Goal: Information Seeking & Learning: Learn about a topic

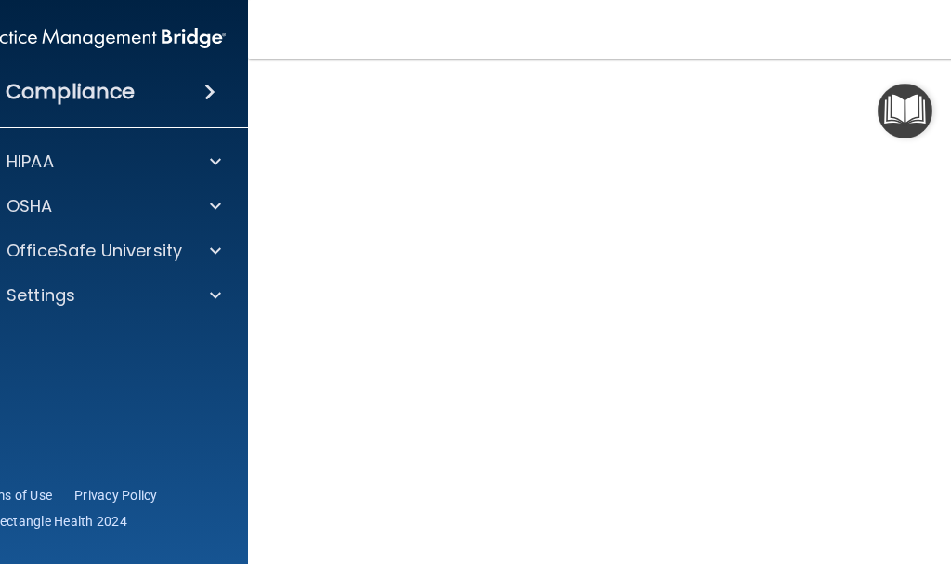
scroll to position [131, 0]
click at [926, 124] on img "Open Resource Center" at bounding box center [904, 111] width 55 height 55
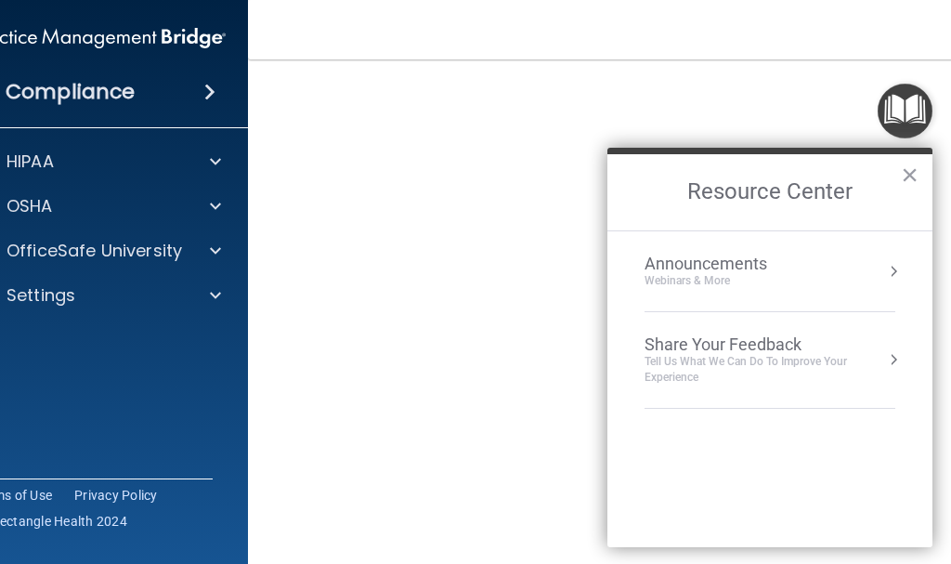
click at [728, 9] on nav "Toggle navigation Dawn Miller edawnharmon@yahoo.com Manage My Enterprise Sunny …" at bounding box center [624, 29] width 752 height 59
click at [910, 174] on button "×" at bounding box center [910, 175] width 18 height 30
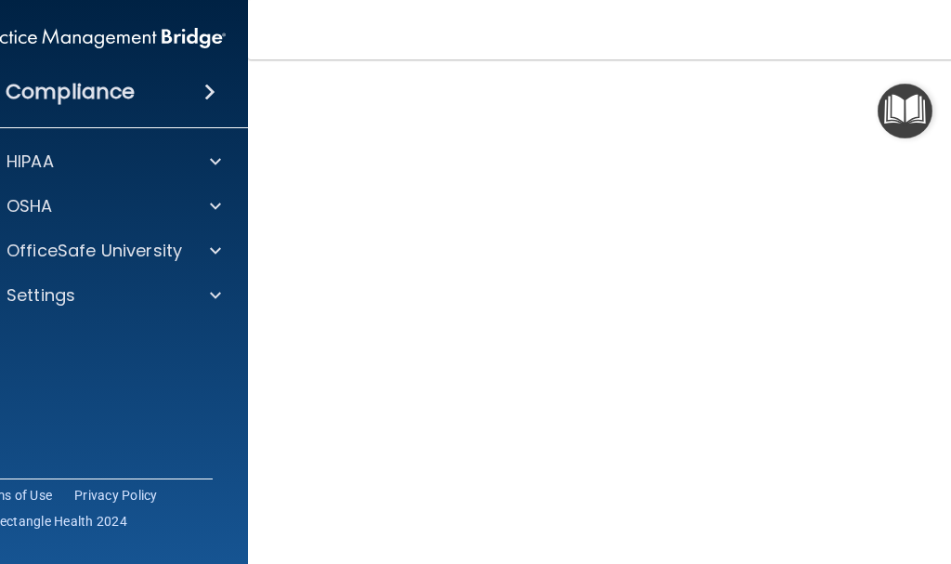
click at [928, 132] on img "Open Resource Center" at bounding box center [904, 111] width 55 height 55
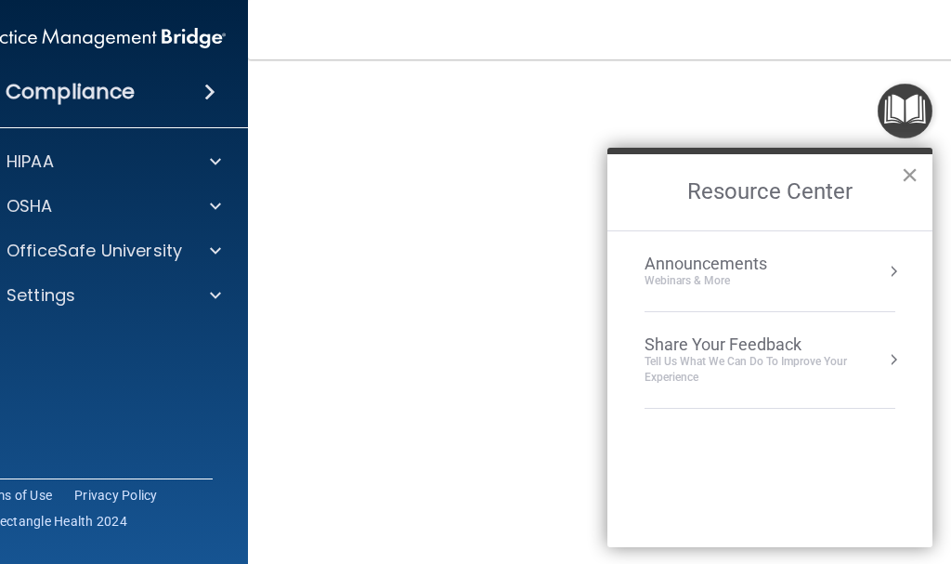
click at [911, 169] on button "×" at bounding box center [910, 175] width 18 height 30
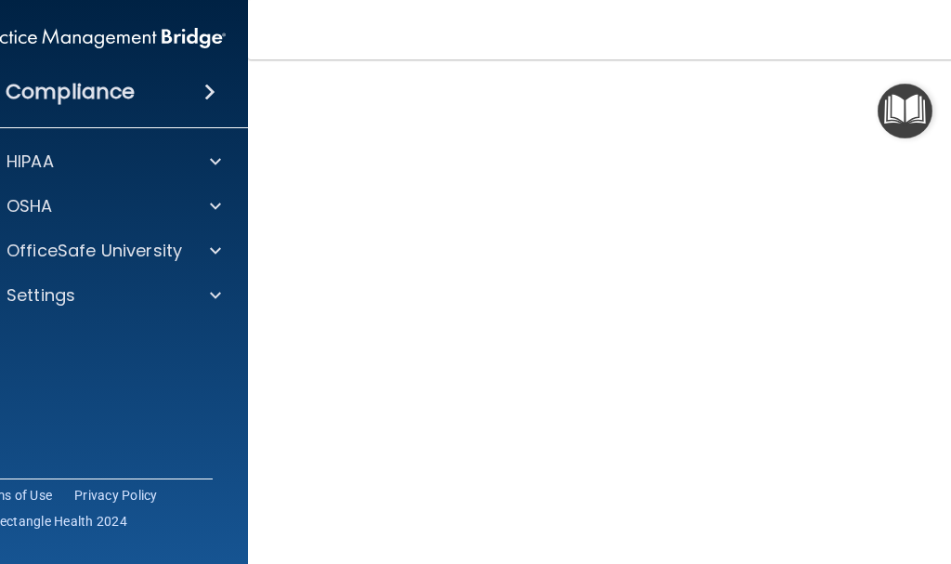
scroll to position [38, 0]
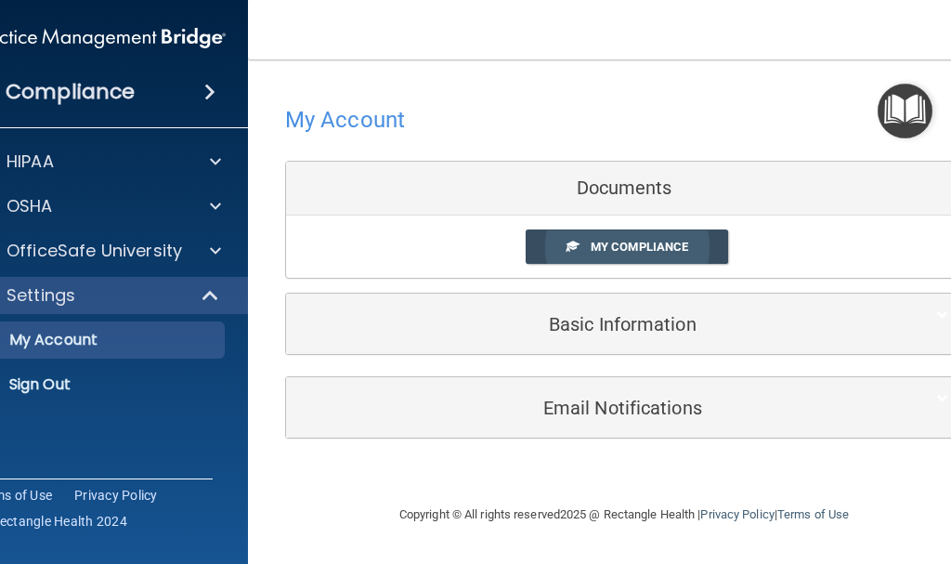
click at [628, 249] on span "My Compliance" at bounding box center [639, 247] width 97 height 14
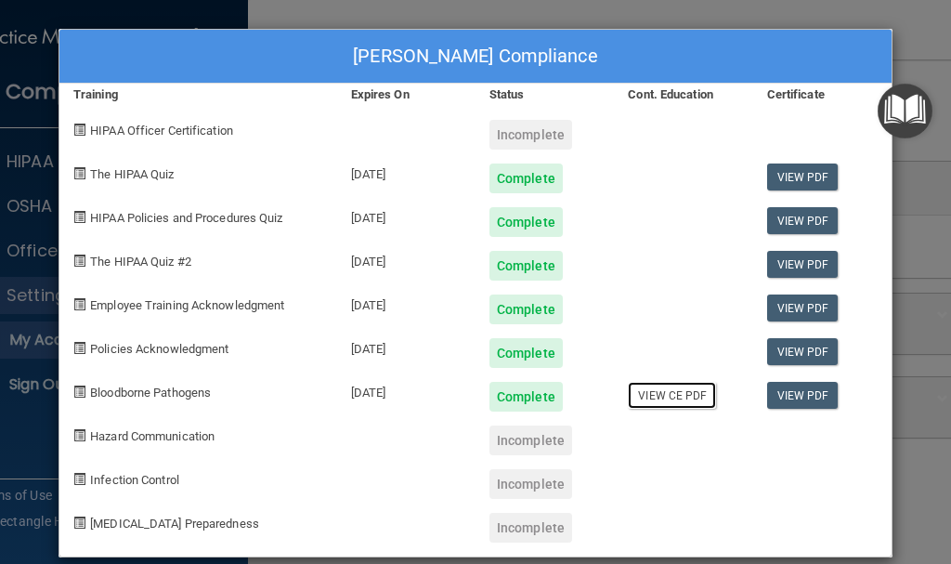
click at [653, 398] on link "View CE PDF" at bounding box center [672, 395] width 88 height 27
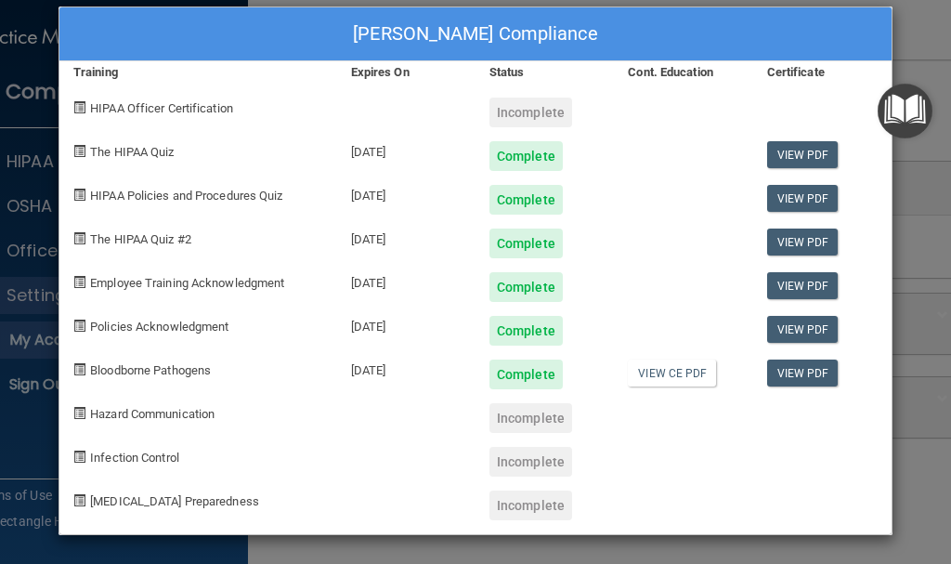
click at [517, 421] on div "Incomplete" at bounding box center [530, 418] width 83 height 30
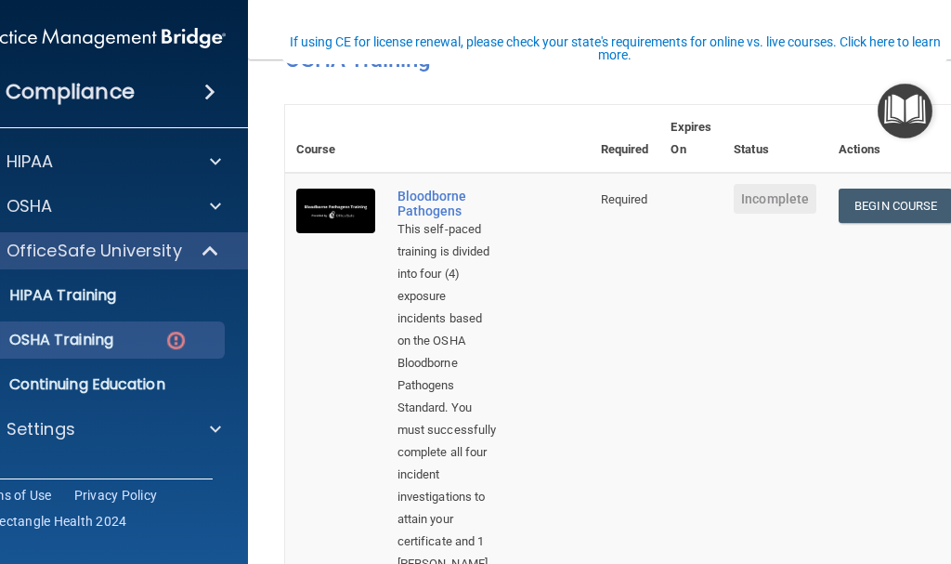
scroll to position [186, 0]
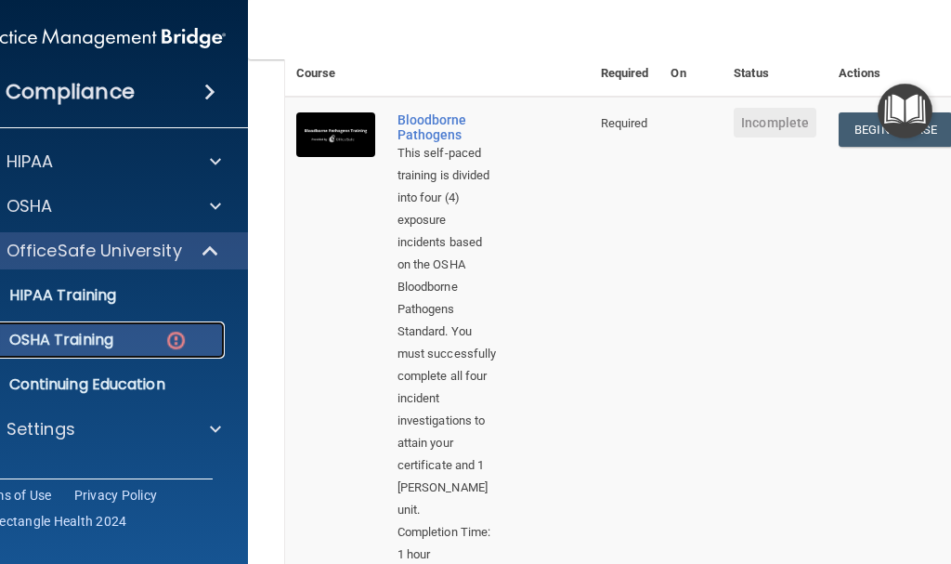
drag, startPoint x: 127, startPoint y: 346, endPoint x: 131, endPoint y: 337, distance: 10.0
click at [127, 344] on div "OSHA Training" at bounding box center [89, 340] width 253 height 19
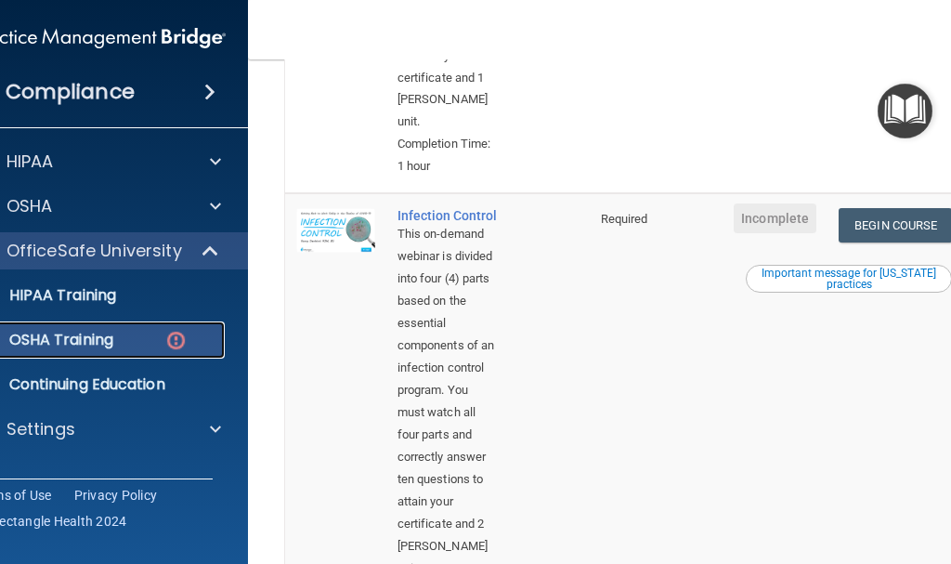
scroll to position [928, 0]
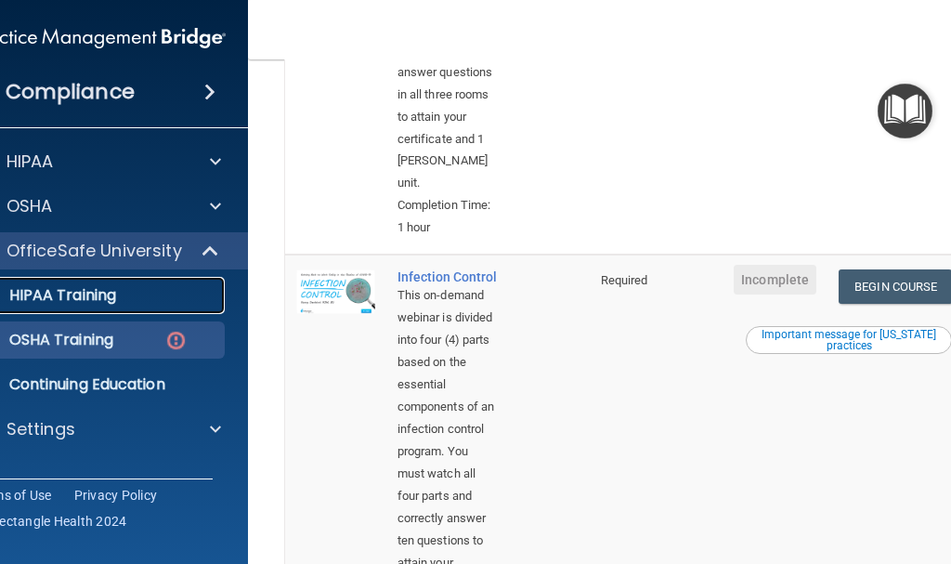
click at [119, 301] on div "HIPAA Training" at bounding box center [89, 295] width 253 height 19
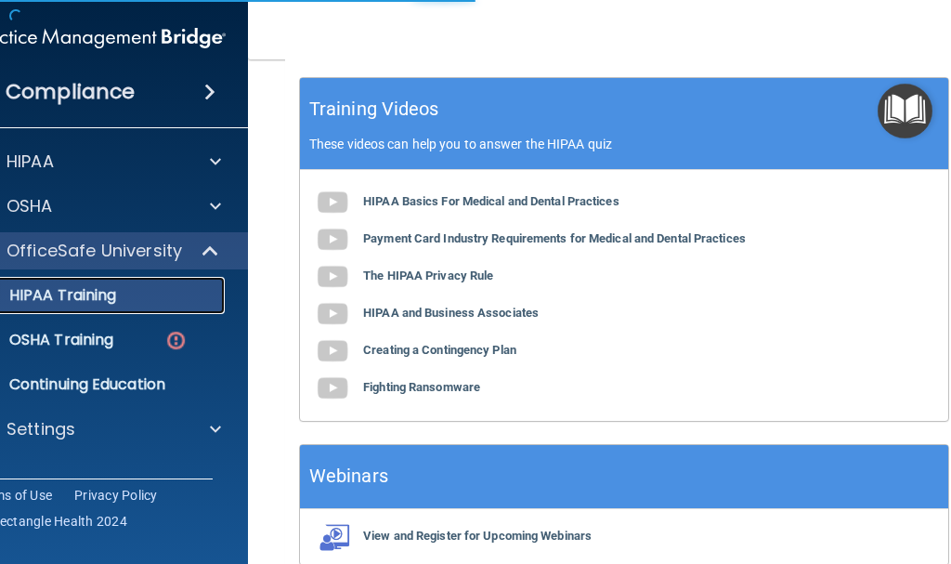
scroll to position [1037, 0]
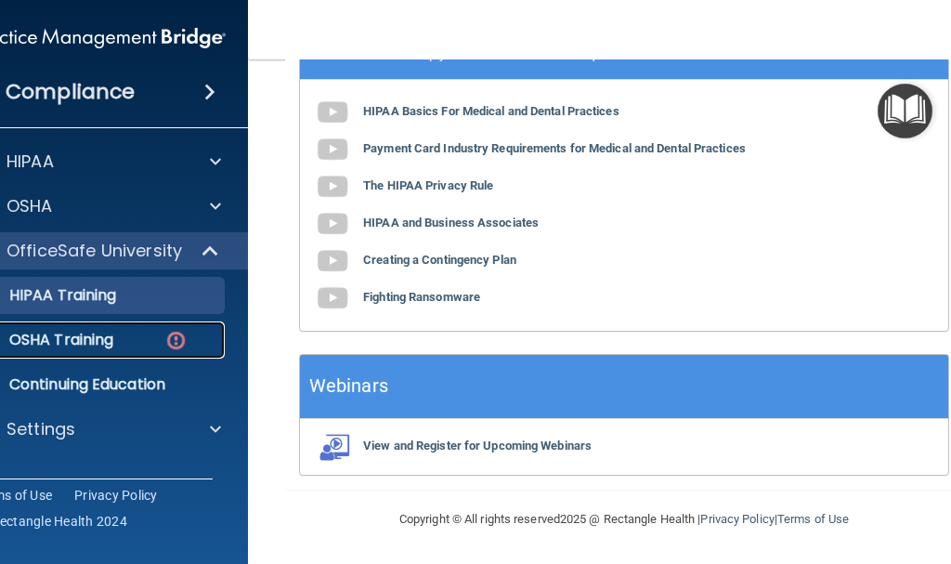
click at [110, 339] on div "OSHA Training" at bounding box center [89, 340] width 253 height 19
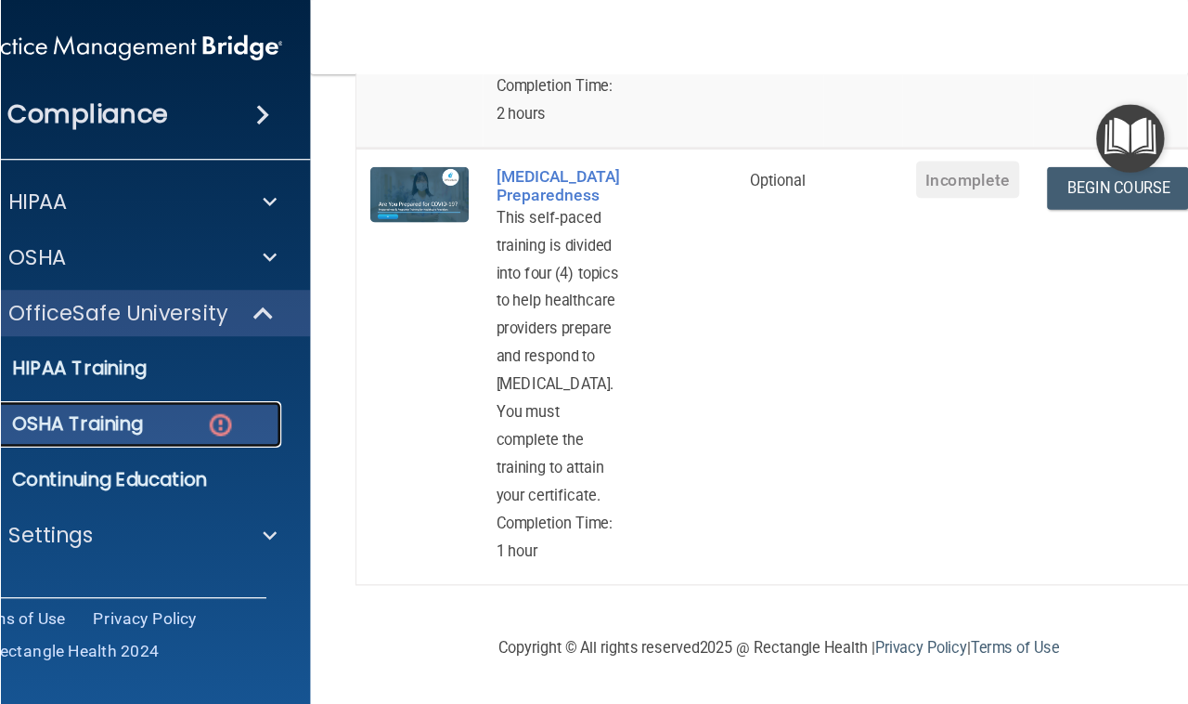
scroll to position [1486, 0]
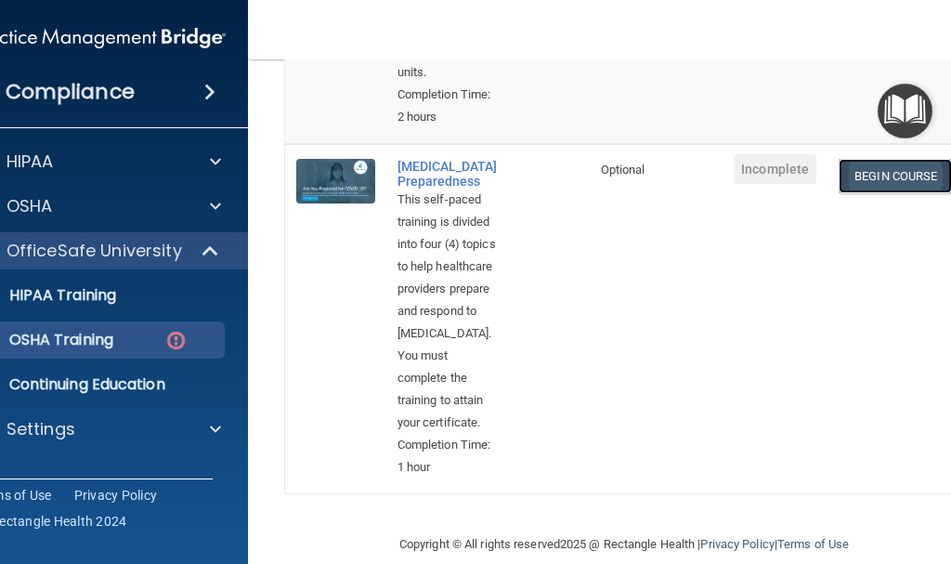
click at [868, 193] on link "Begin Course" at bounding box center [894, 176] width 113 height 34
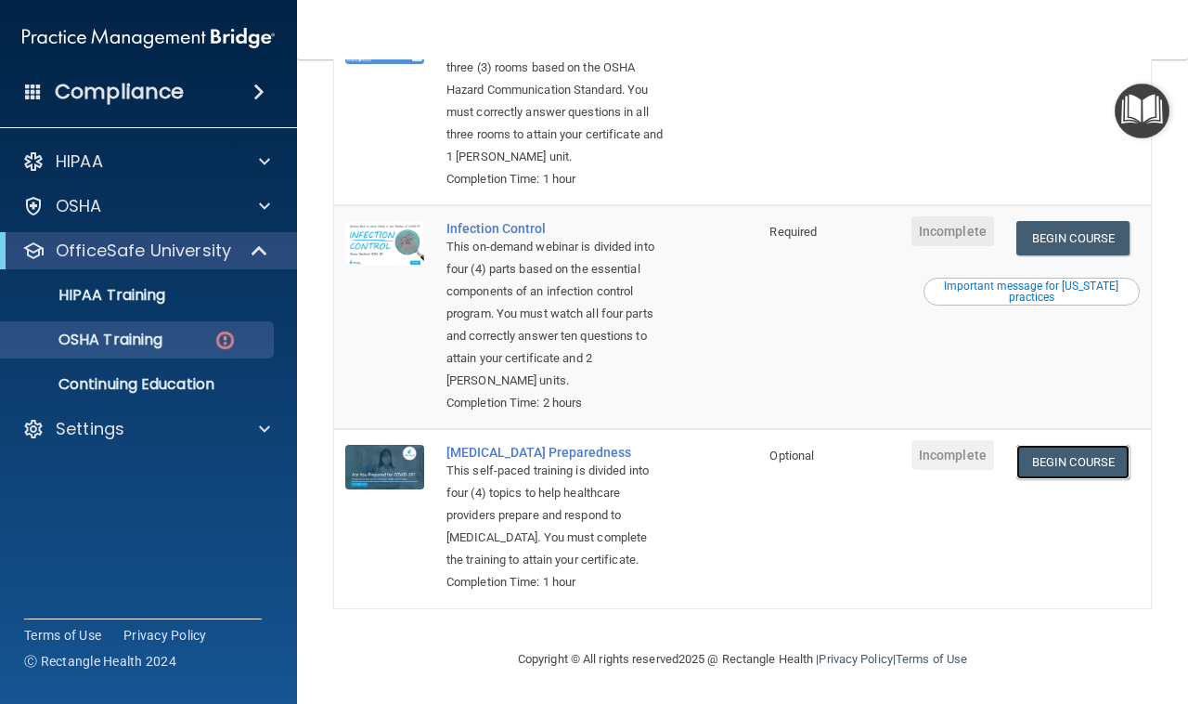
scroll to position [574, 0]
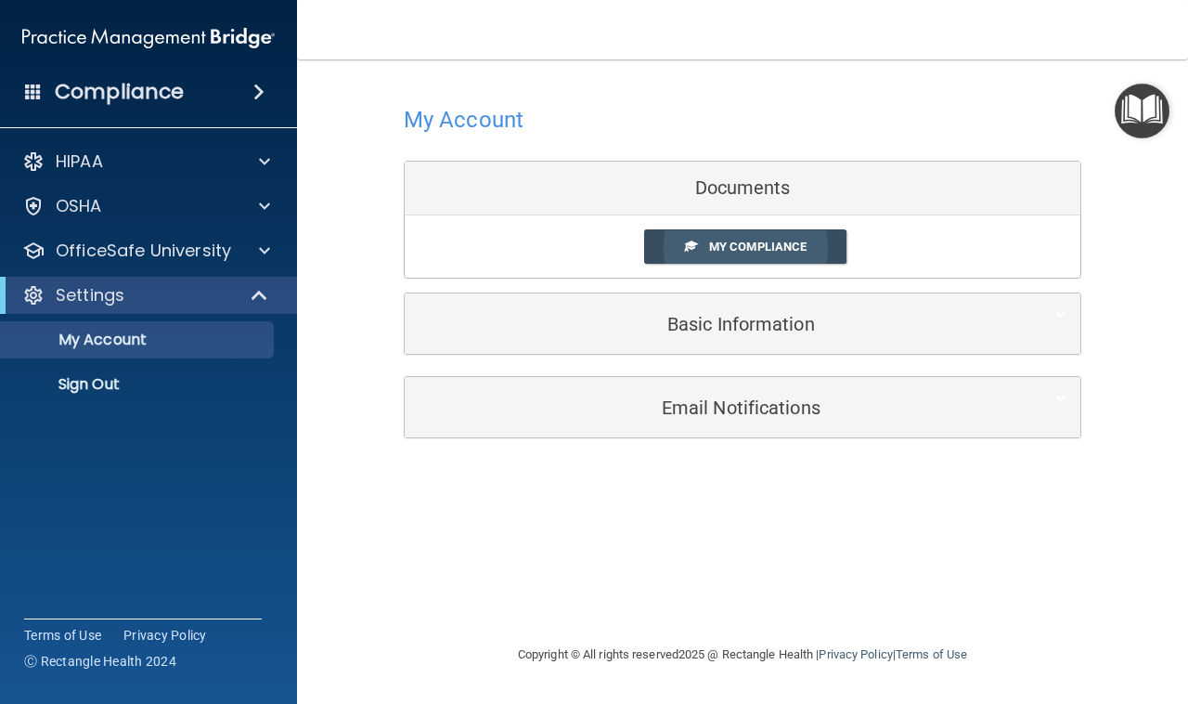
click at [711, 244] on span "My Compliance" at bounding box center [757, 247] width 97 height 14
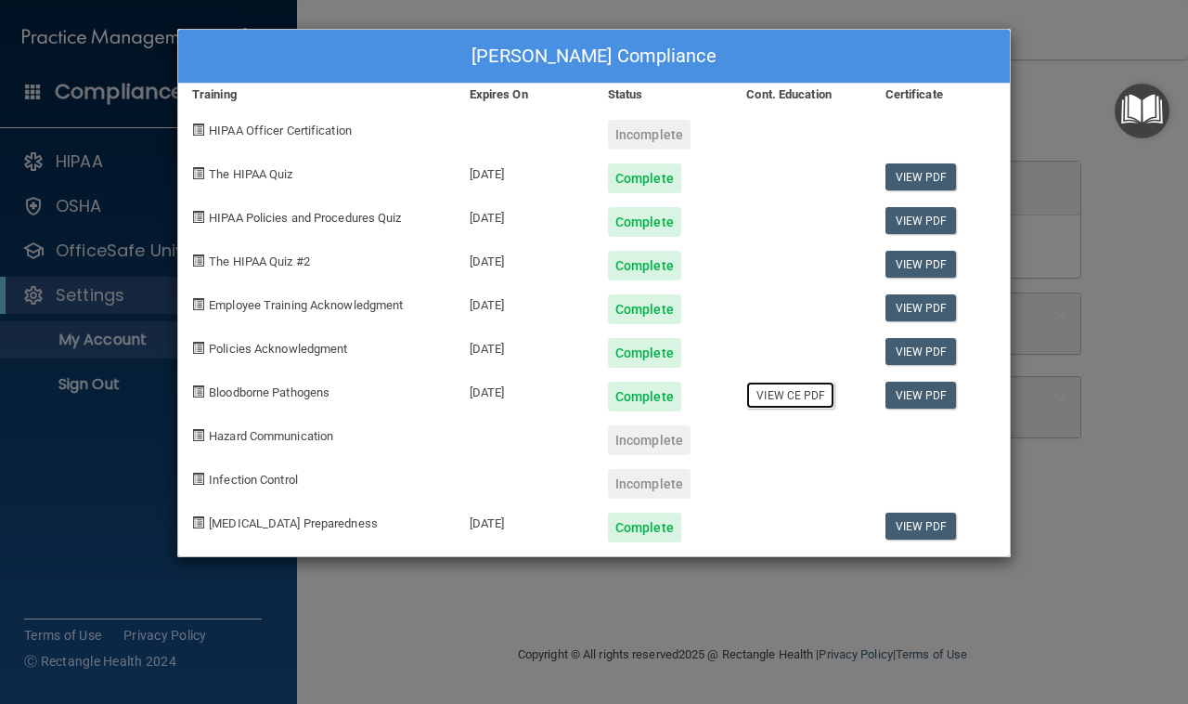
click at [783, 396] on link "View CE PDF" at bounding box center [790, 395] width 88 height 27
